Goal: Information Seeking & Learning: Learn about a topic

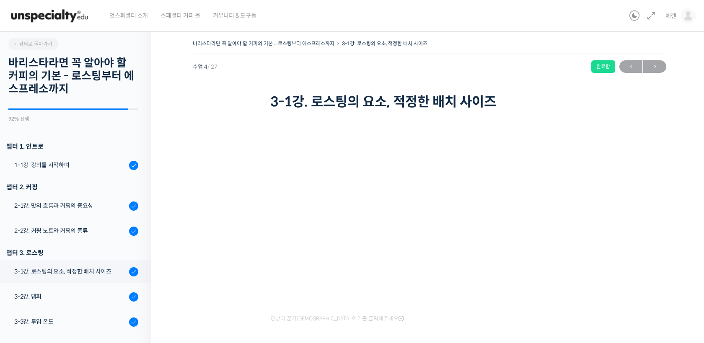
scroll to position [213, 0]
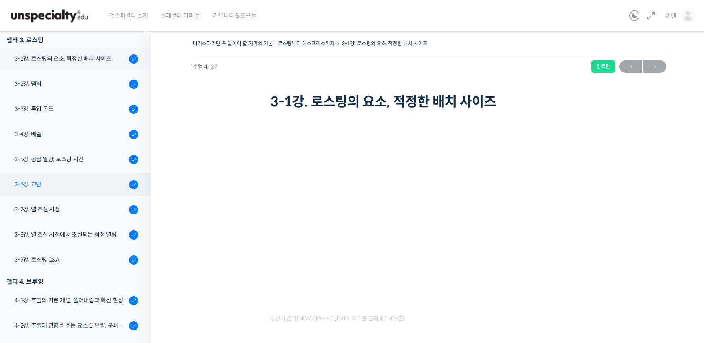
click at [68, 188] on div "3-6강. 교반" at bounding box center [70, 184] width 112 height 9
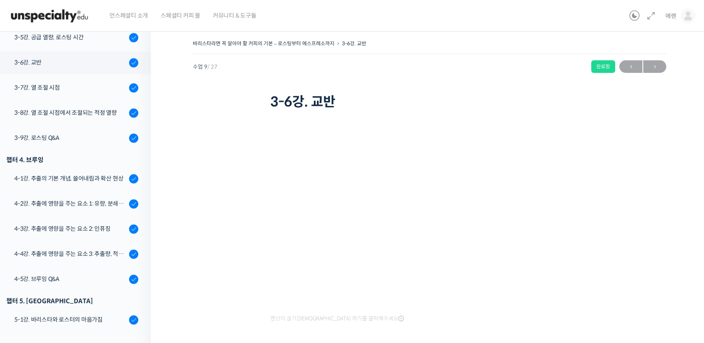
scroll to position [347, 0]
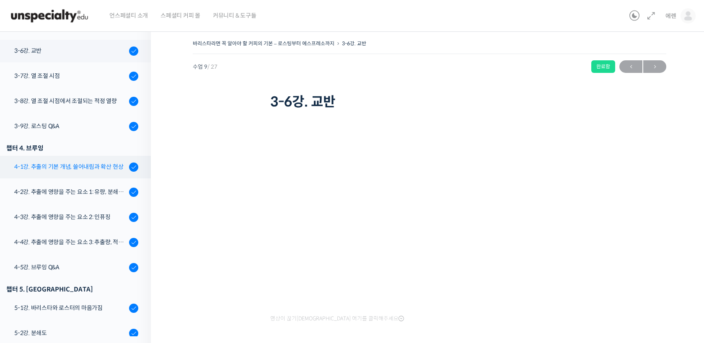
click at [75, 173] on link "4-1강. 추출의 기본 개념, 쓸어내림과 확산 현상" at bounding box center [73, 167] width 155 height 23
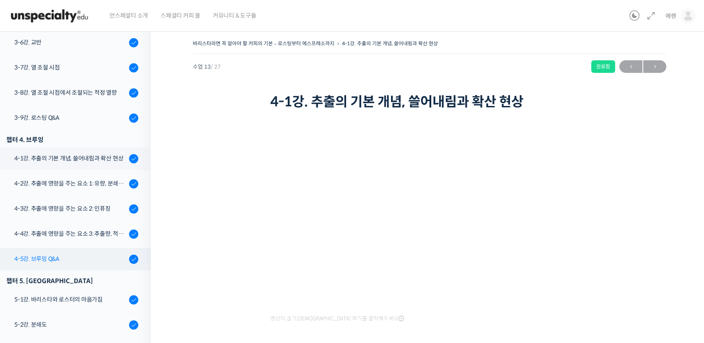
scroll to position [351, 0]
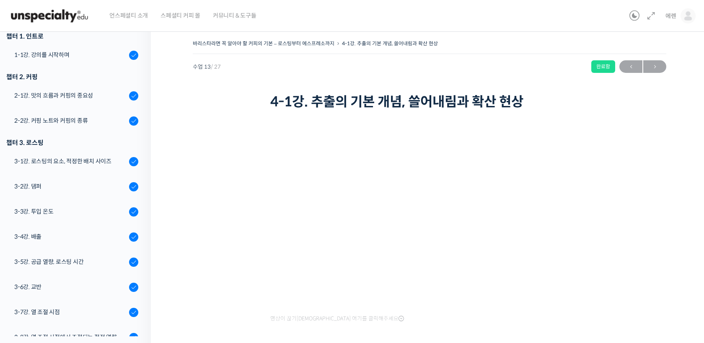
scroll to position [111, 0]
click at [86, 160] on div "3-1강. 로스팅의 요소, 적정한 배치 사이즈" at bounding box center [70, 160] width 112 height 9
